Goal: Transaction & Acquisition: Purchase product/service

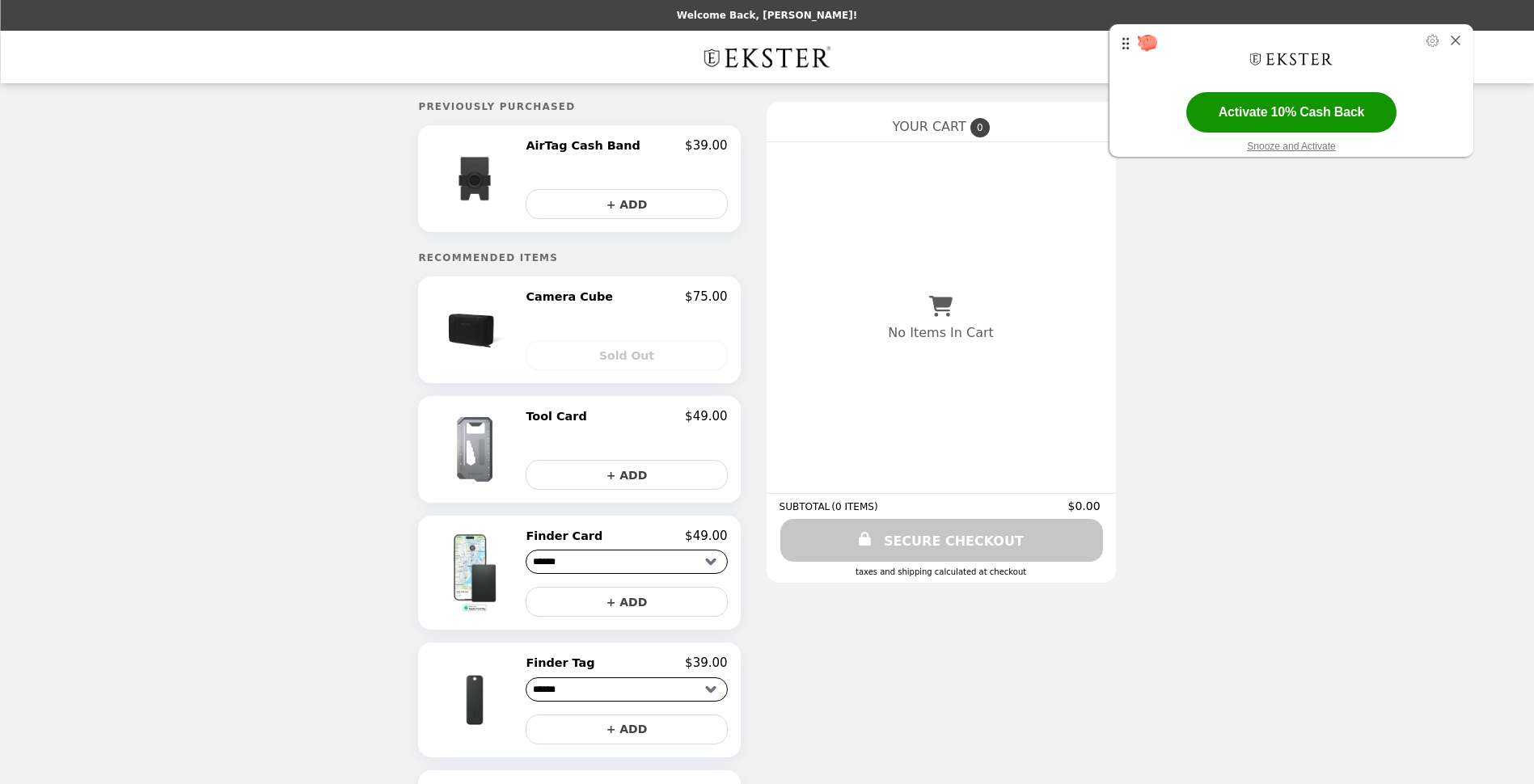
click at [490, 181] on img at bounding box center [476, 179] width 85 height 81
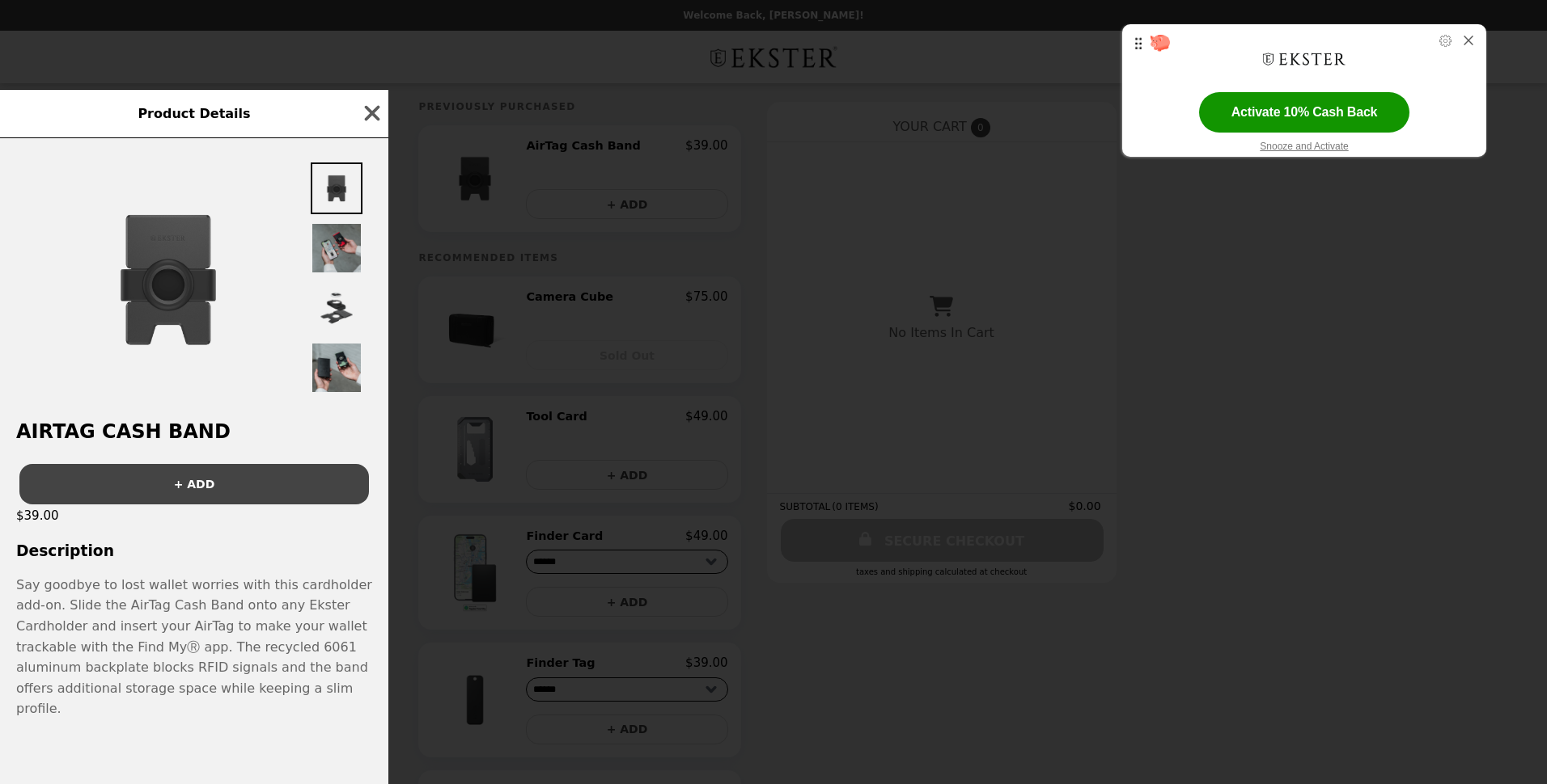
click at [335, 256] on img at bounding box center [336, 248] width 51 height 51
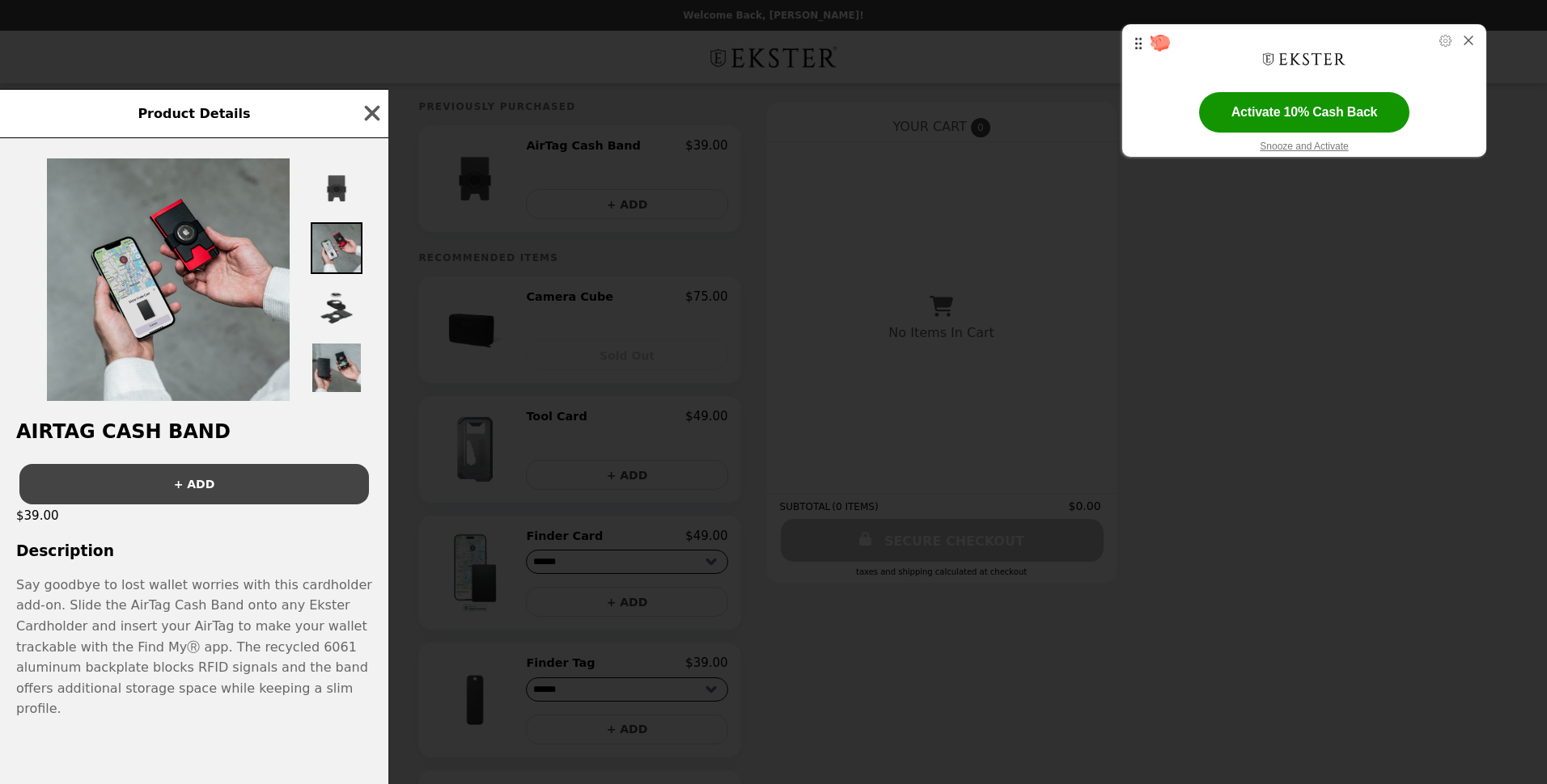
click at [332, 320] on img at bounding box center [336, 308] width 51 height 51
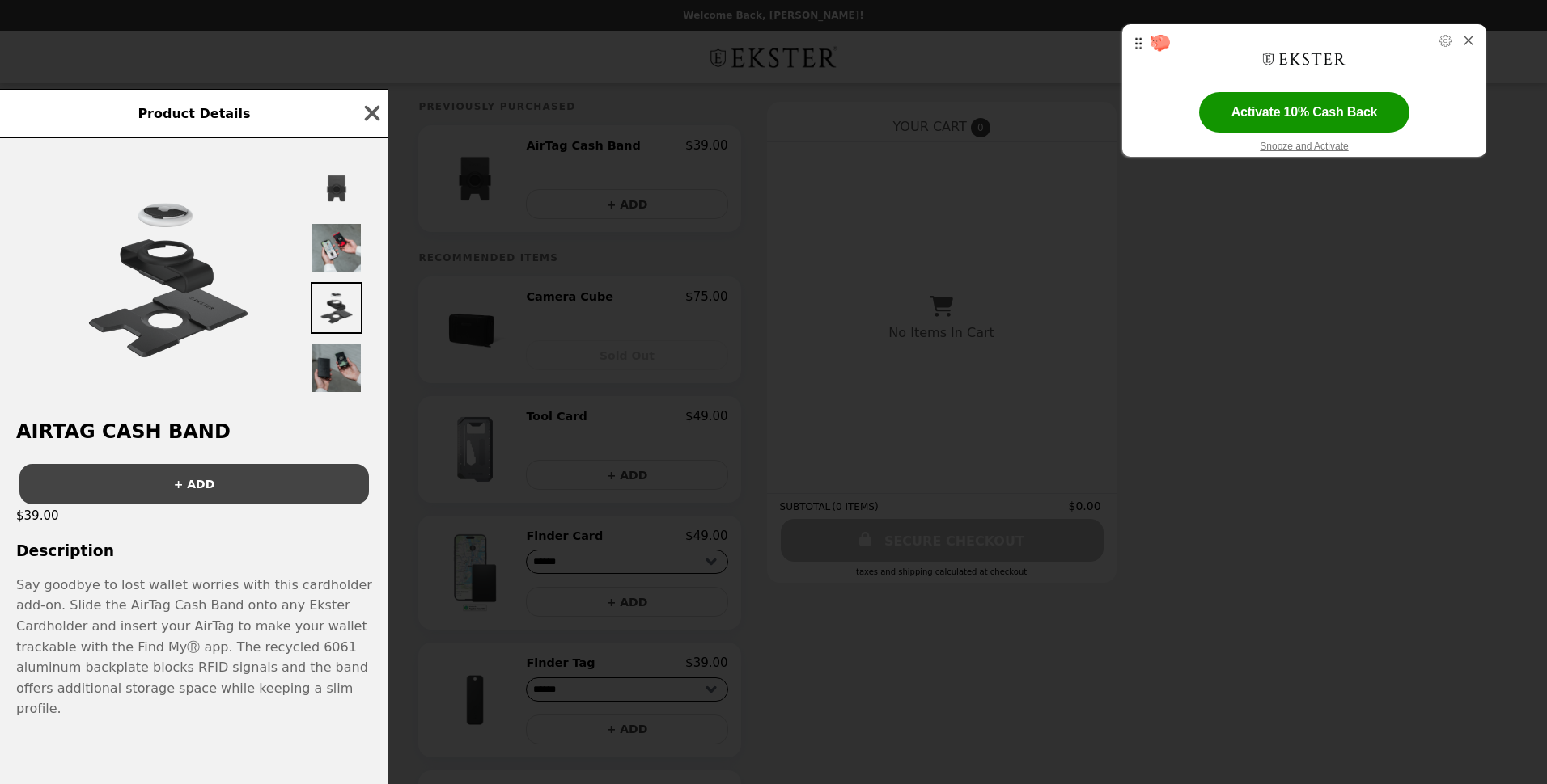
click at [336, 375] on img at bounding box center [336, 367] width 51 height 51
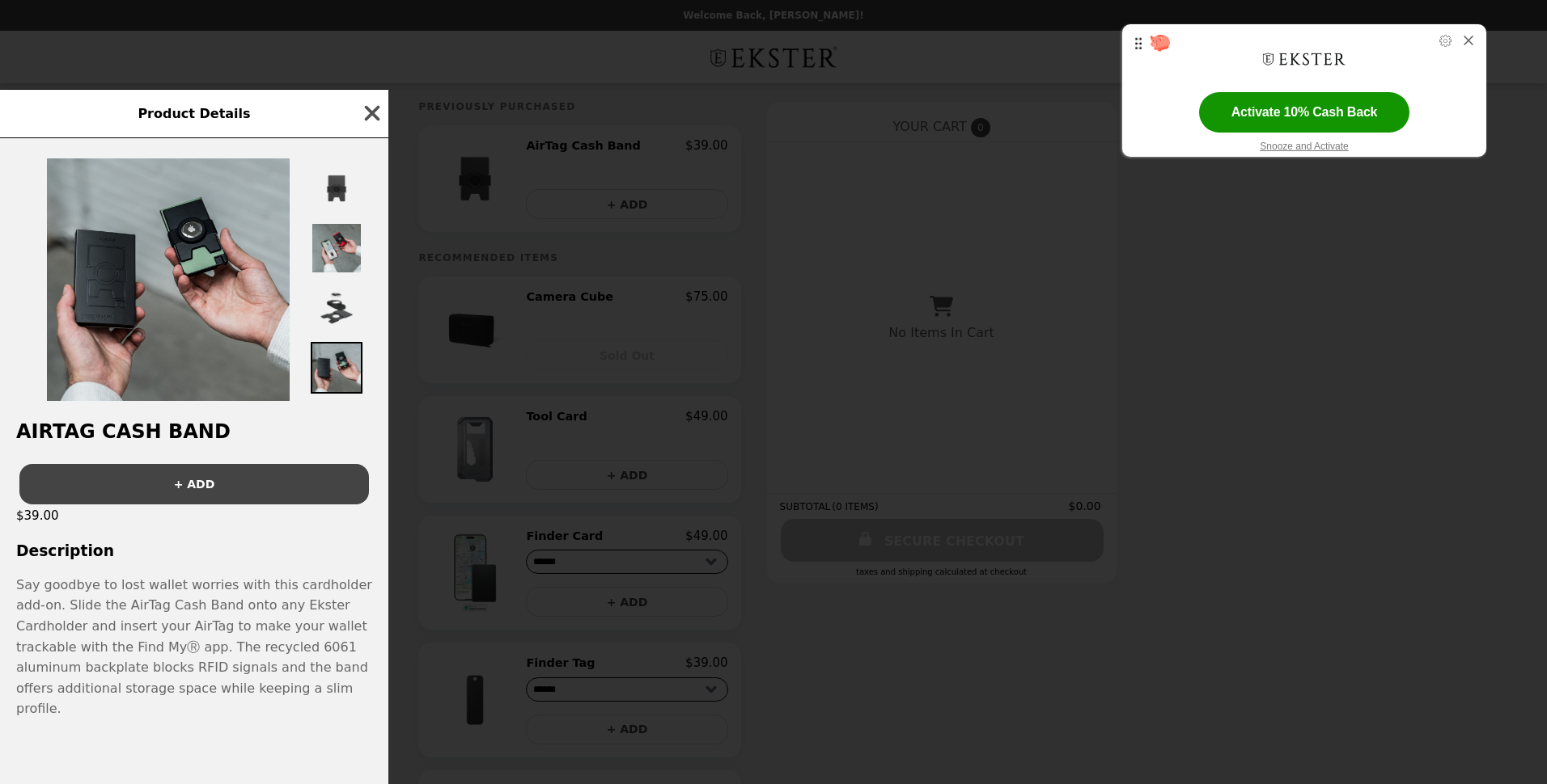
click at [371, 121] on icon "button" at bounding box center [373, 113] width 16 height 16
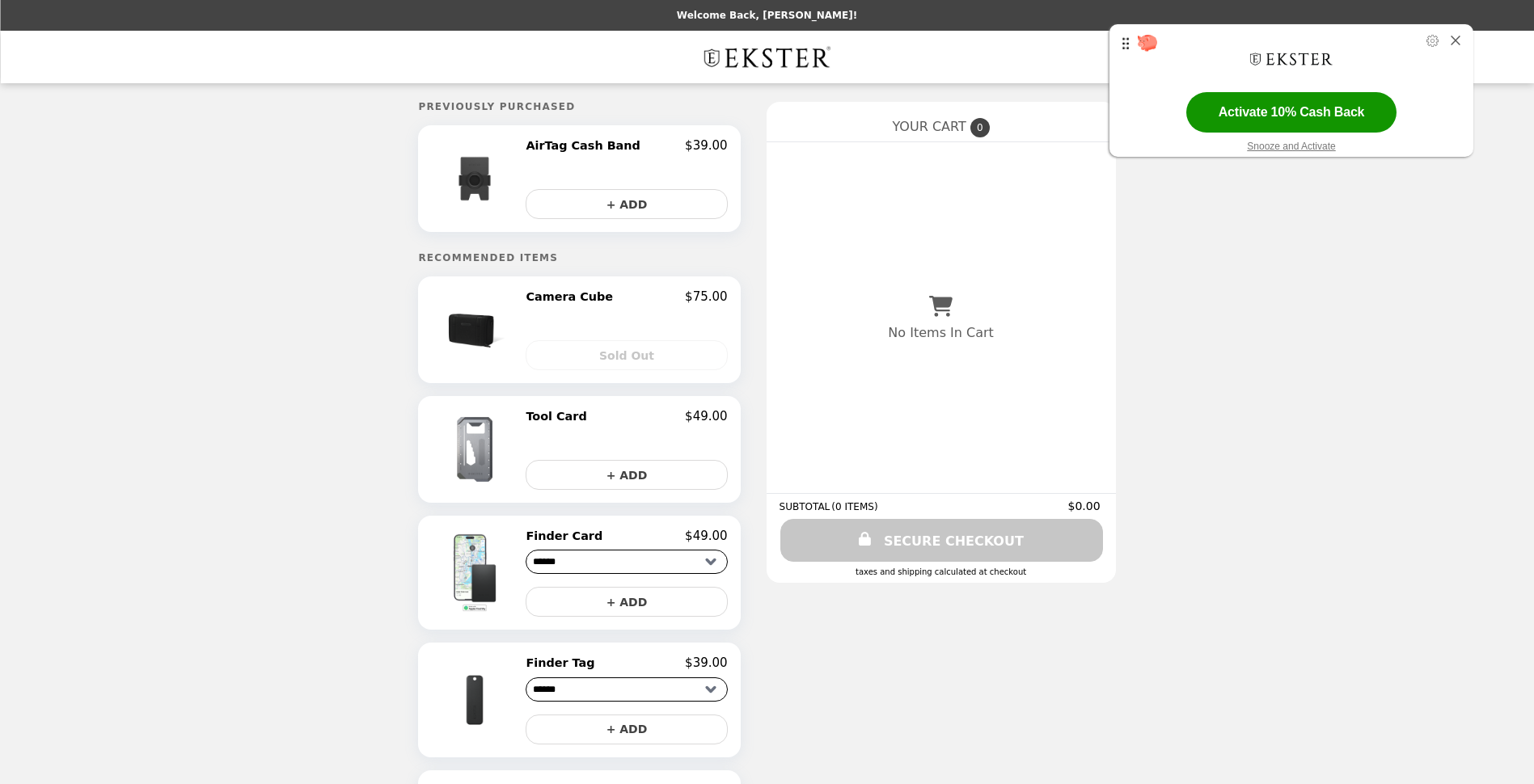
click at [570, 302] on h2 "Camera Cube" at bounding box center [573, 297] width 94 height 15
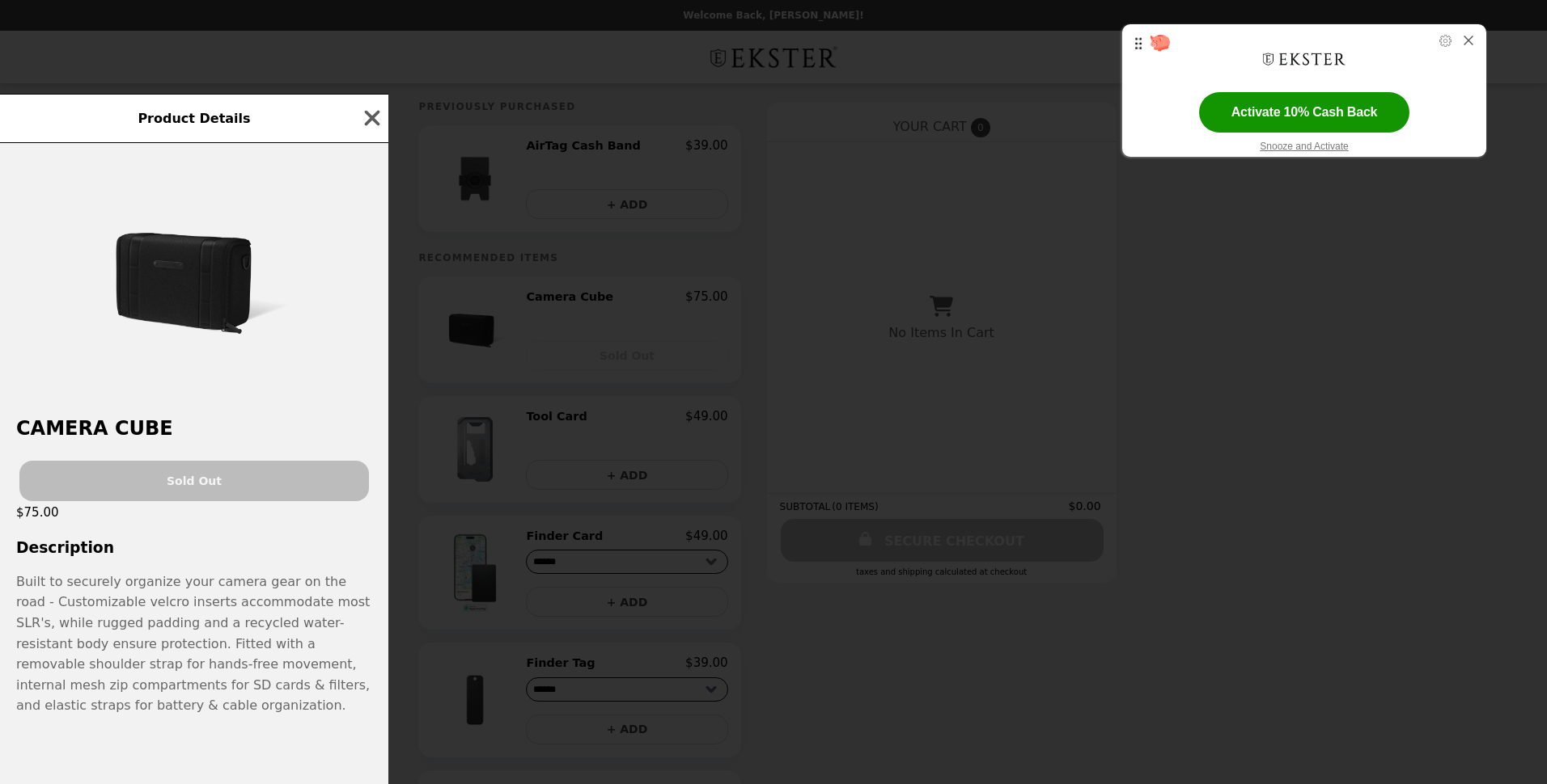
click at [205, 283] on img at bounding box center [194, 281] width 243 height 242
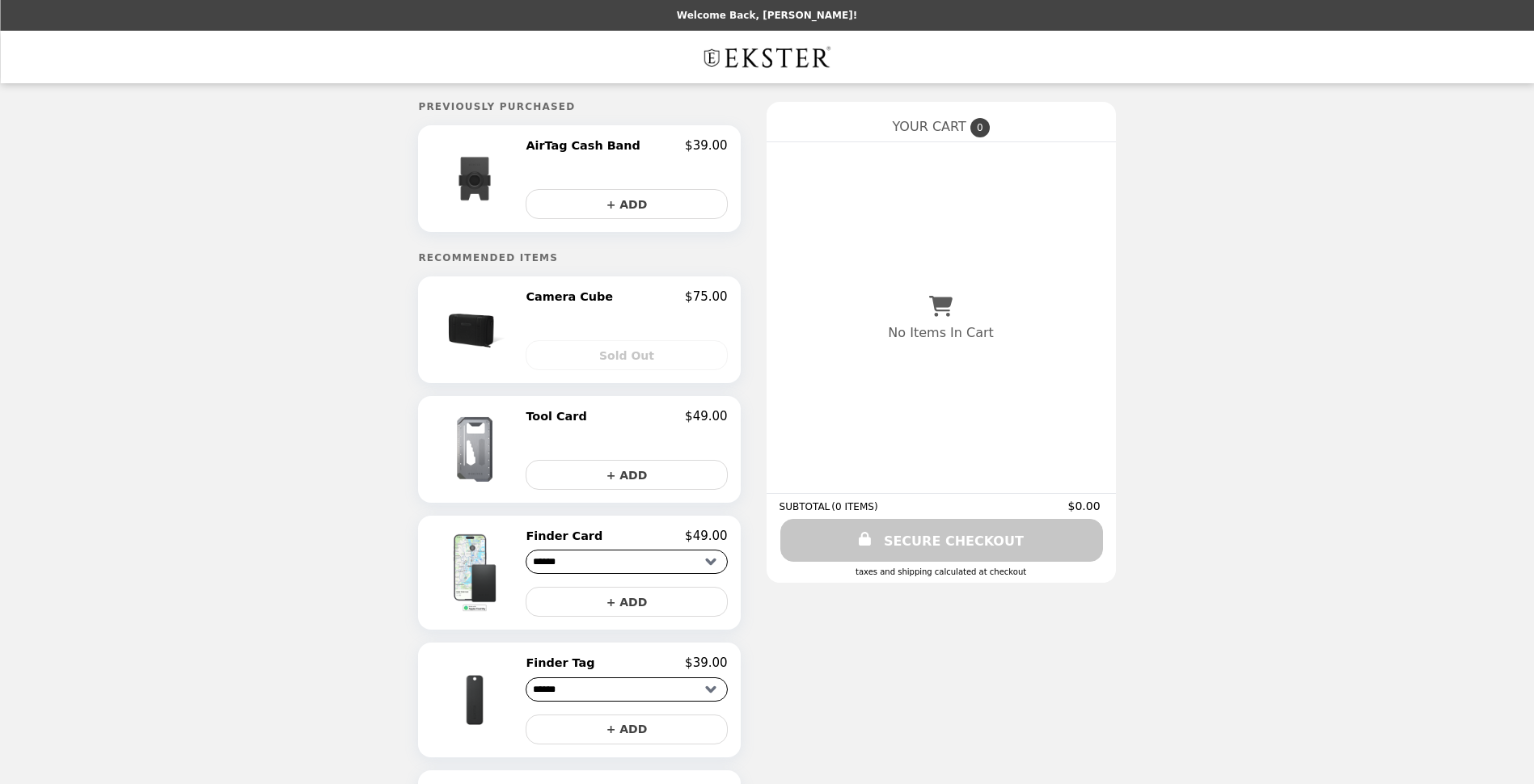
click at [583, 167] on div "AirTag Cash Band $39.00 Default Title + ADD" at bounding box center [626, 179] width 201 height 81
click at [586, 163] on div "AirTag Cash Band $39.00 Default Title + ADD" at bounding box center [626, 179] width 201 height 81
drag, startPoint x: 586, startPoint y: 163, endPoint x: 503, endPoint y: 175, distance: 83.9
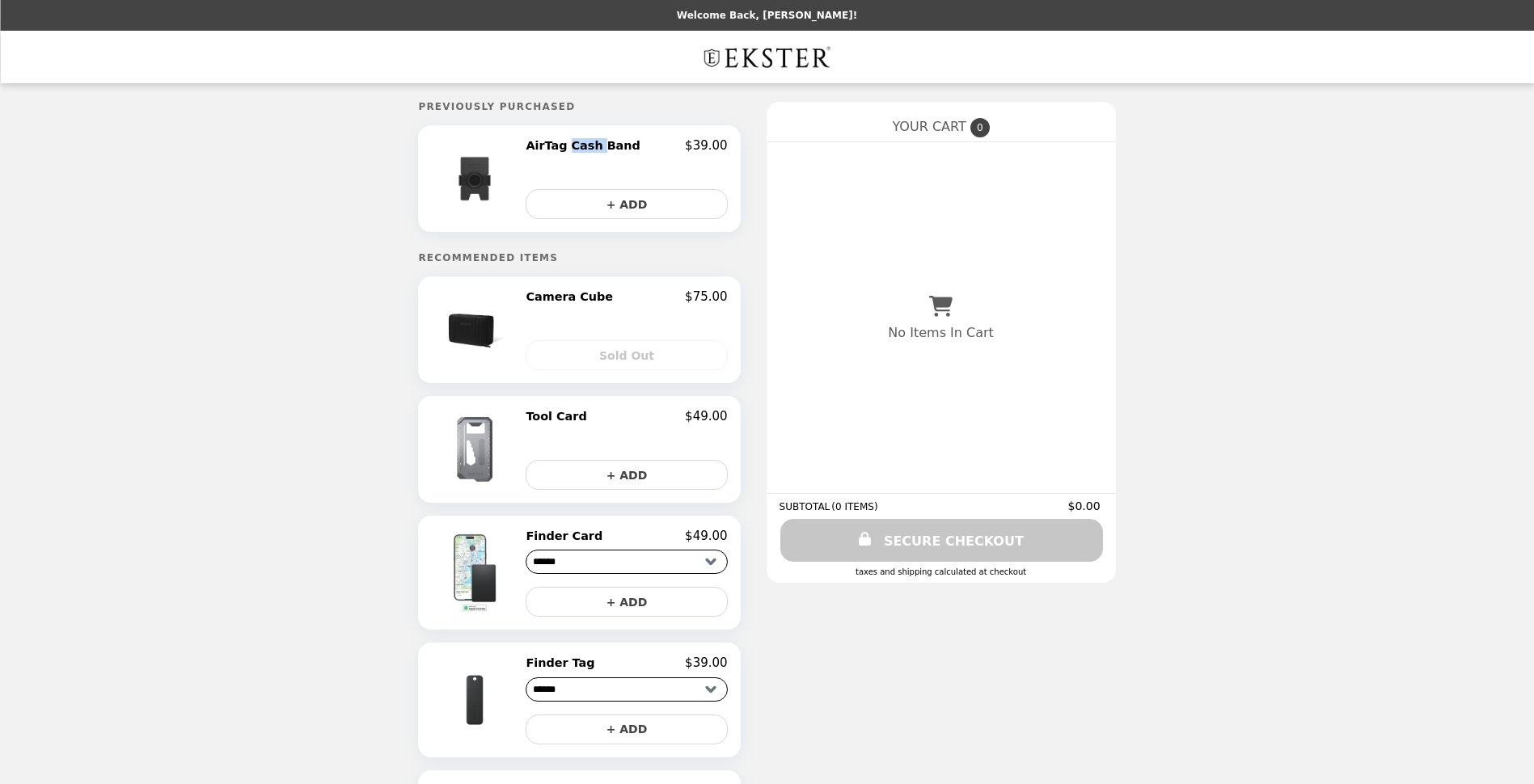
click at [503, 175] on img at bounding box center [476, 179] width 85 height 81
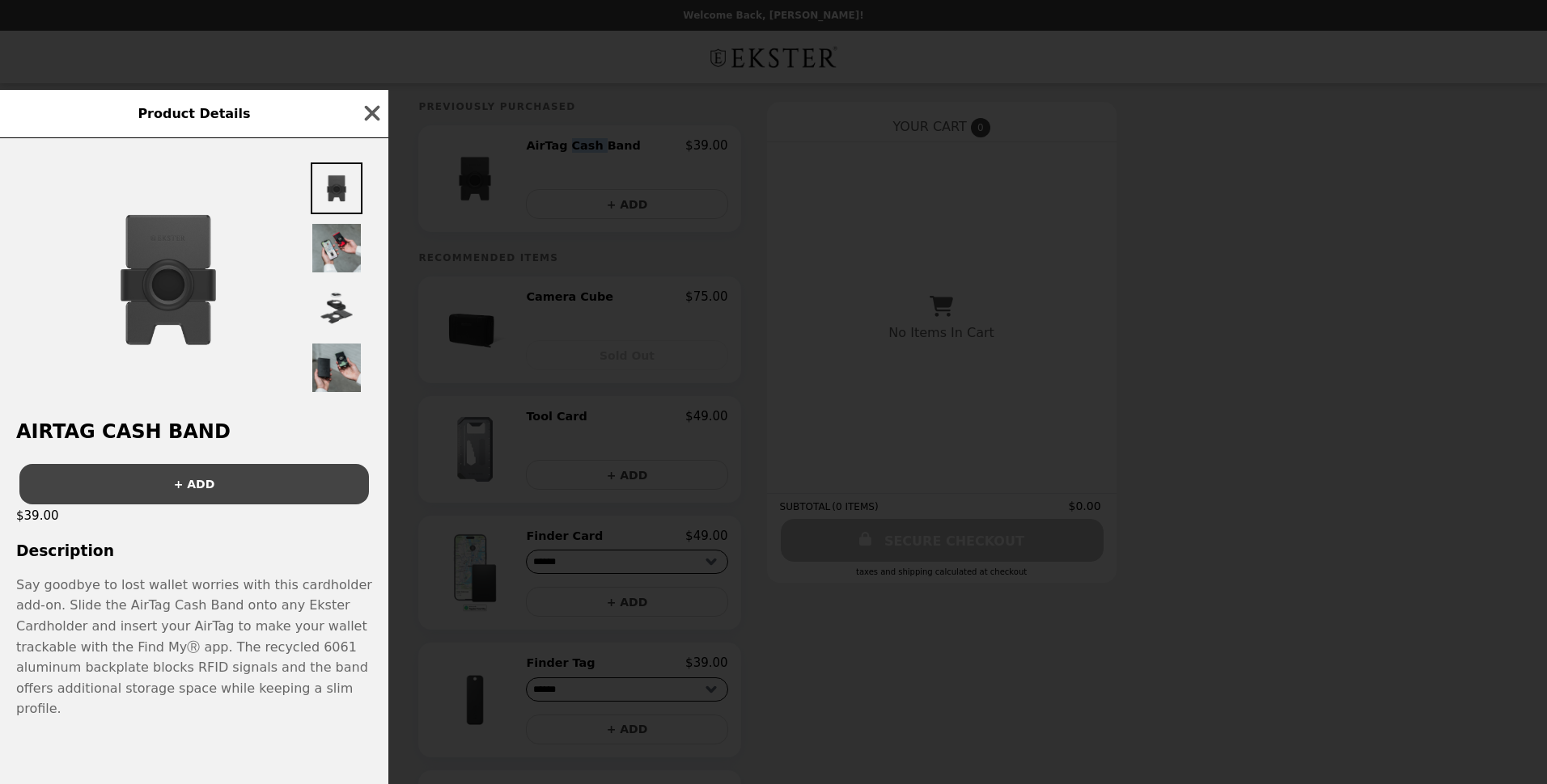
click at [503, 175] on div "Product Details AirTag Cash Band + ADD $39.00 Description Say goodbye to lost w…" at bounding box center [773, 392] width 1547 height 784
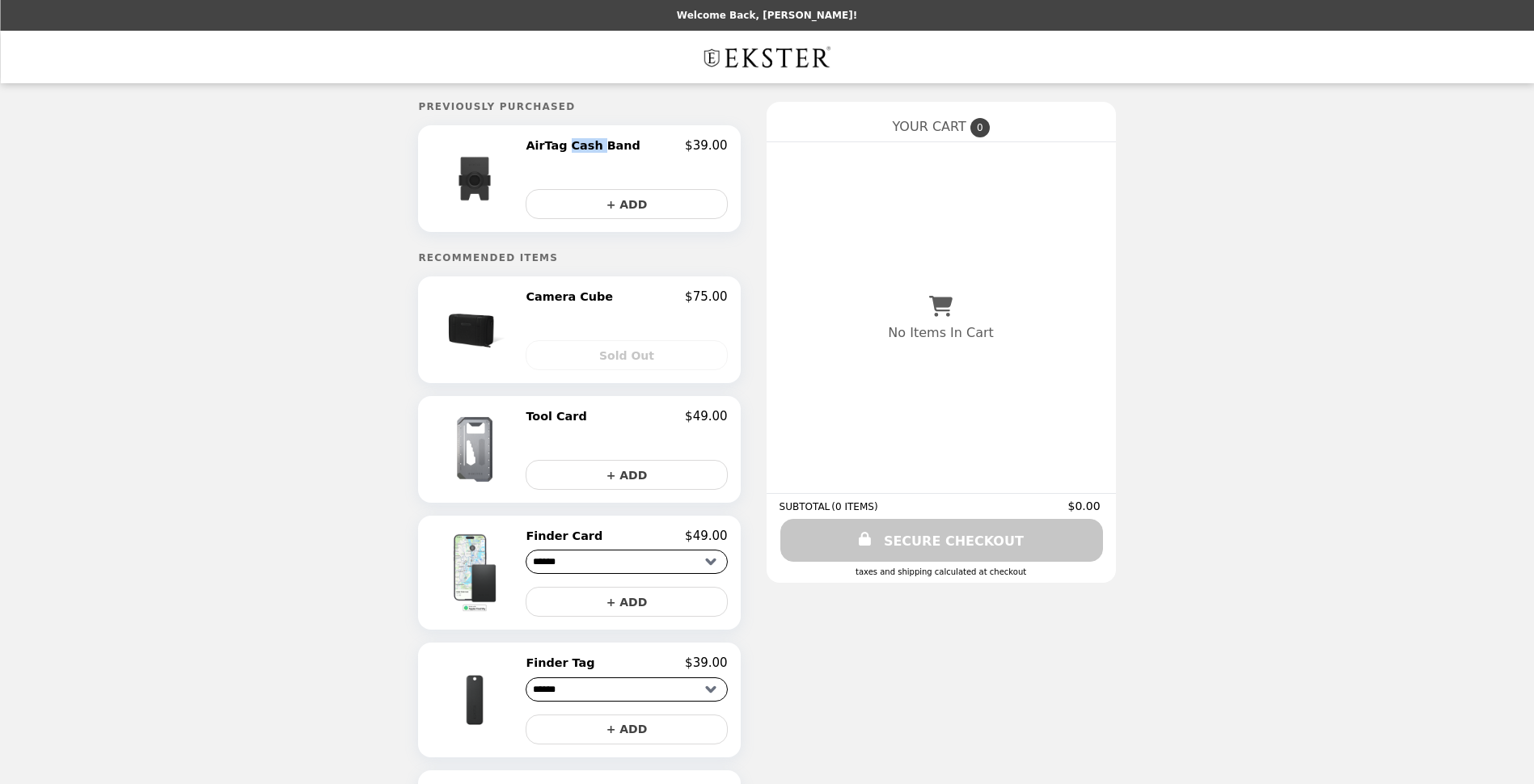
click at [503, 175] on img at bounding box center [476, 179] width 85 height 81
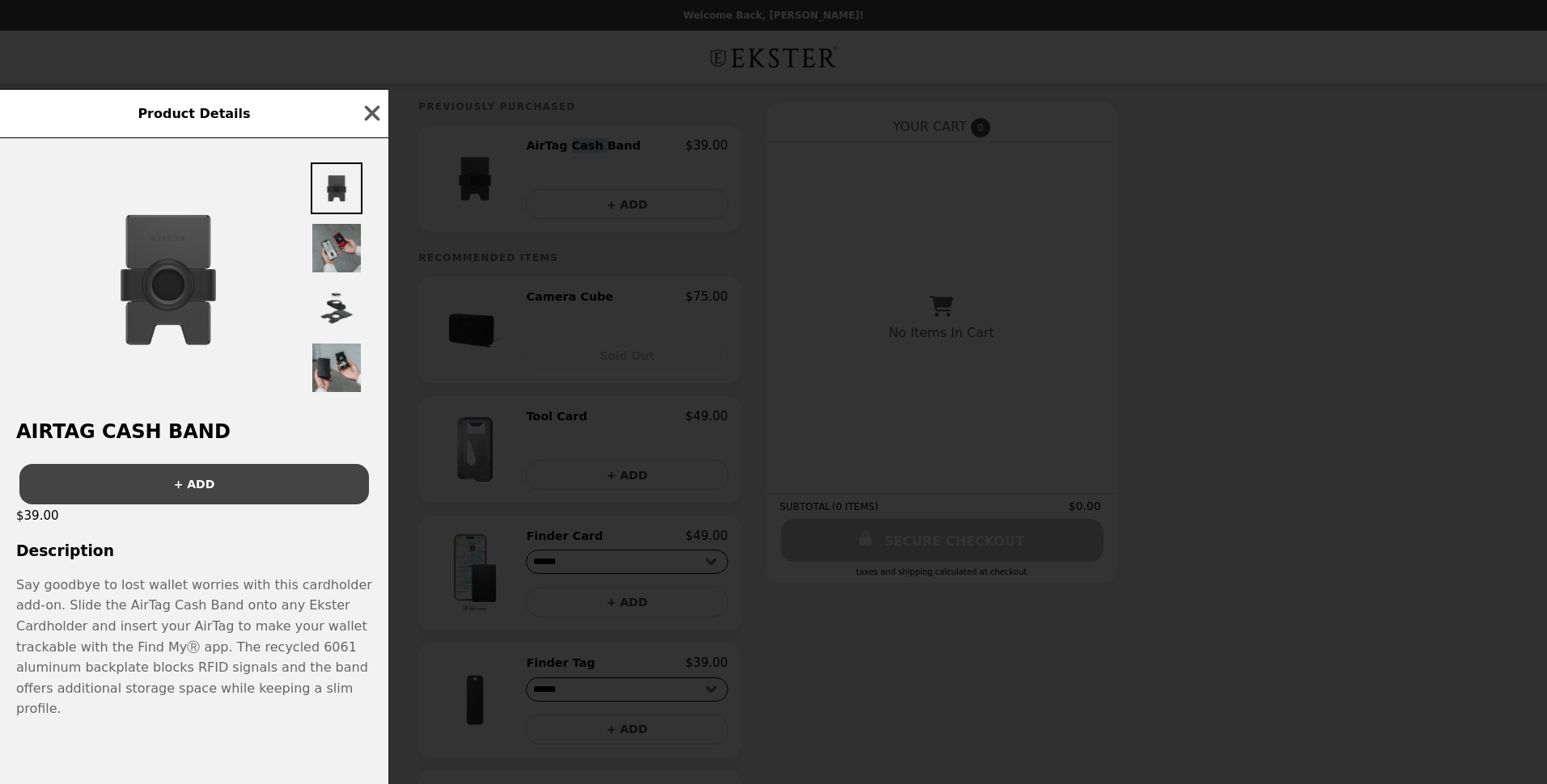
click at [339, 249] on img at bounding box center [336, 248] width 51 height 51
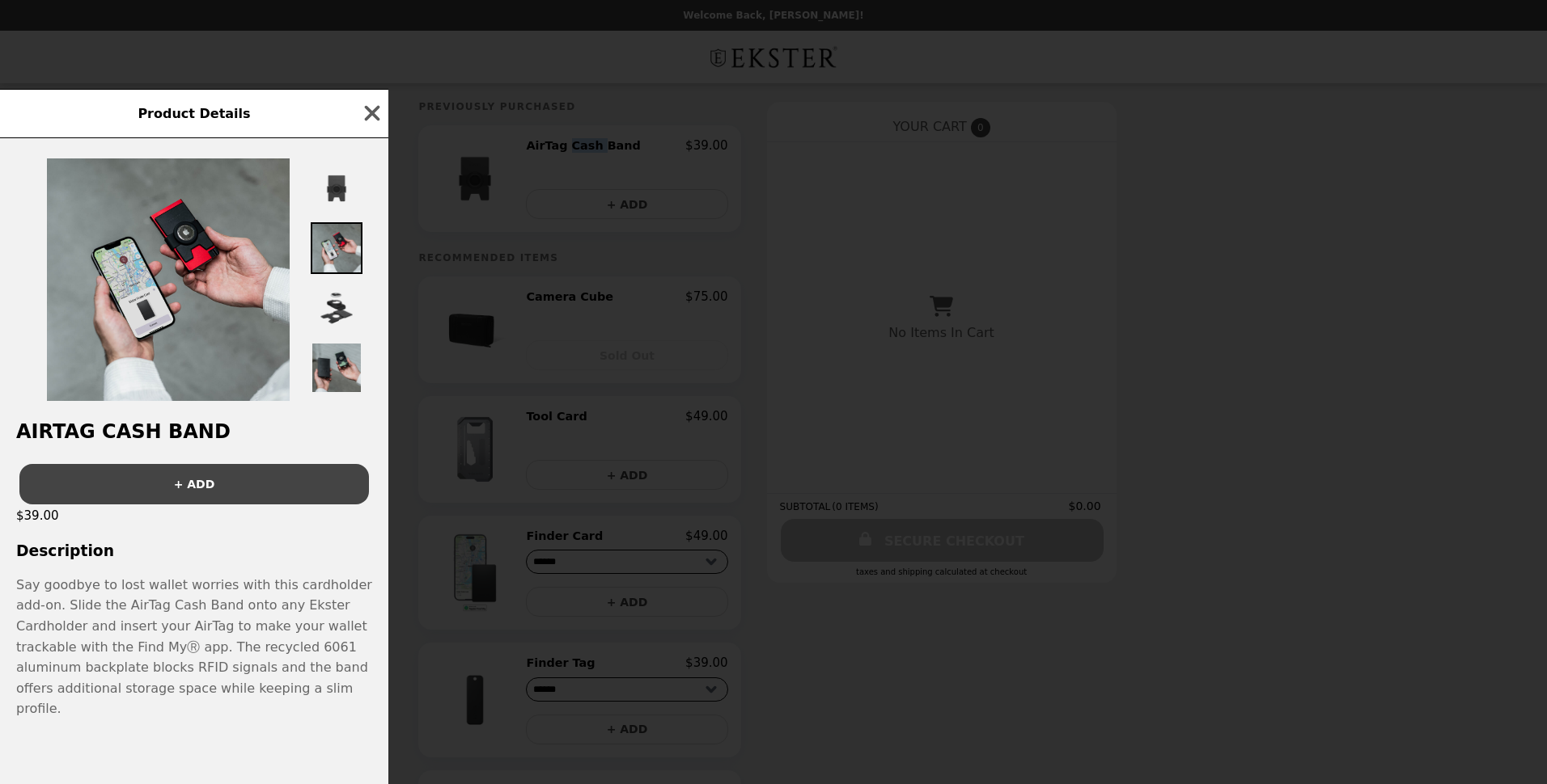
click at [336, 323] on img at bounding box center [336, 308] width 51 height 51
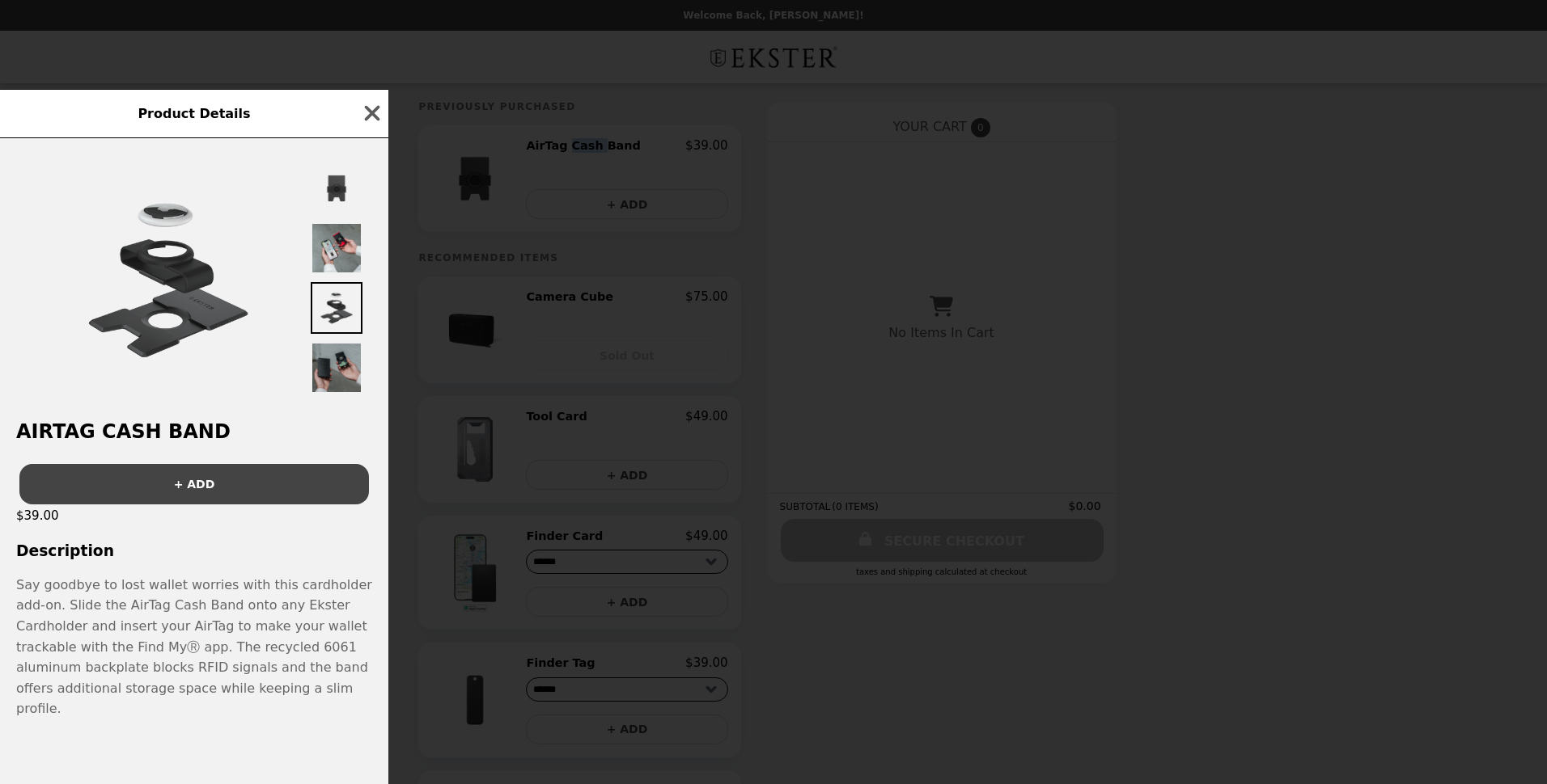
click at [340, 375] on img at bounding box center [336, 367] width 51 height 51
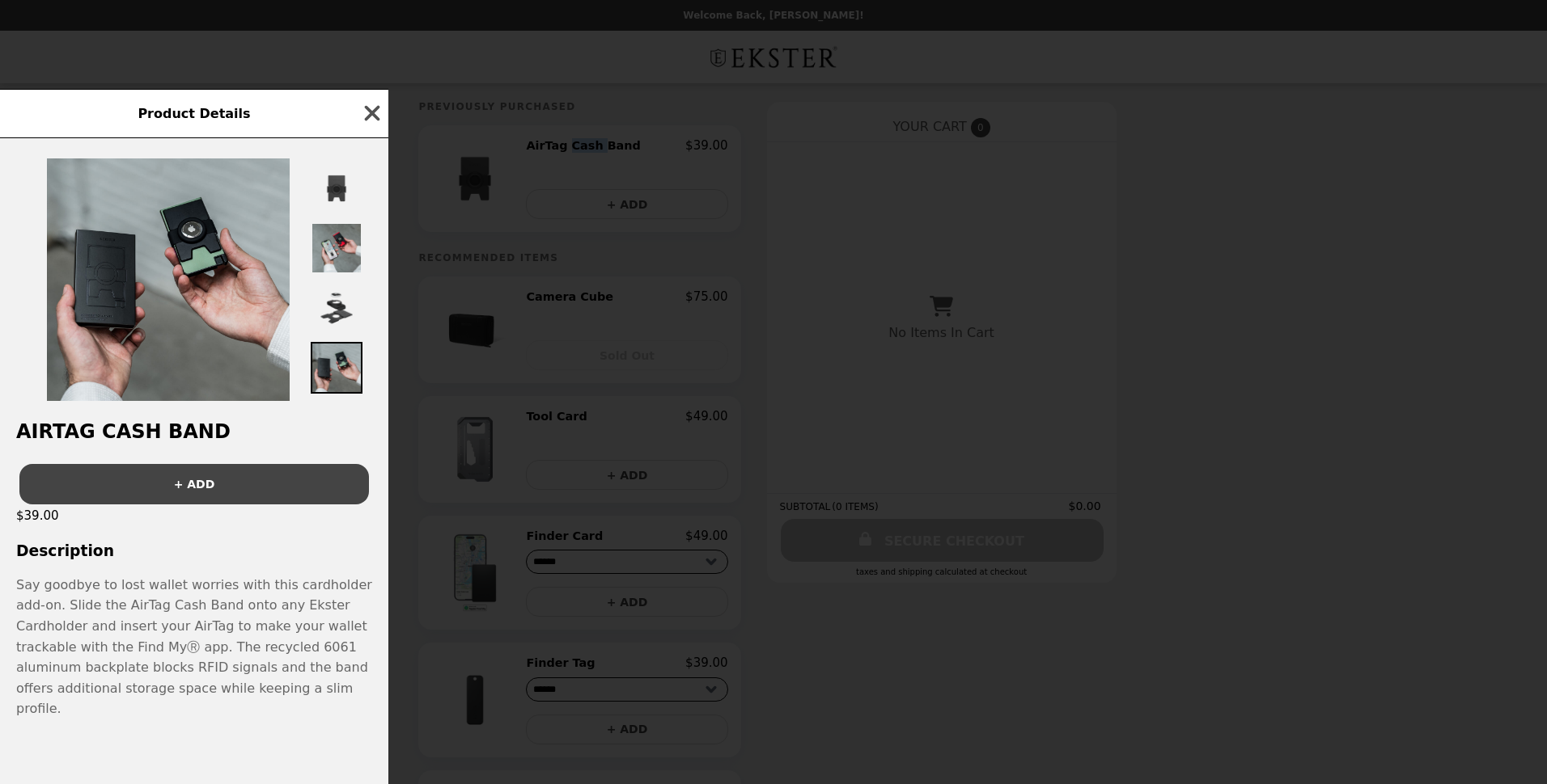
click at [375, 119] on icon "button" at bounding box center [373, 113] width 24 height 24
